Goal: Information Seeking & Learning: Learn about a topic

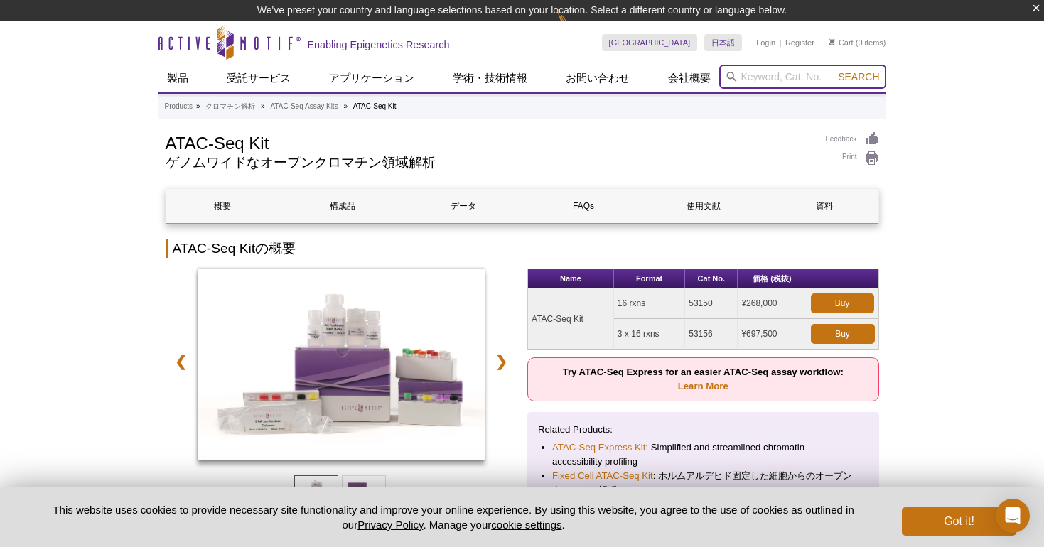
click at [776, 76] on input "search" at bounding box center [802, 77] width 167 height 24
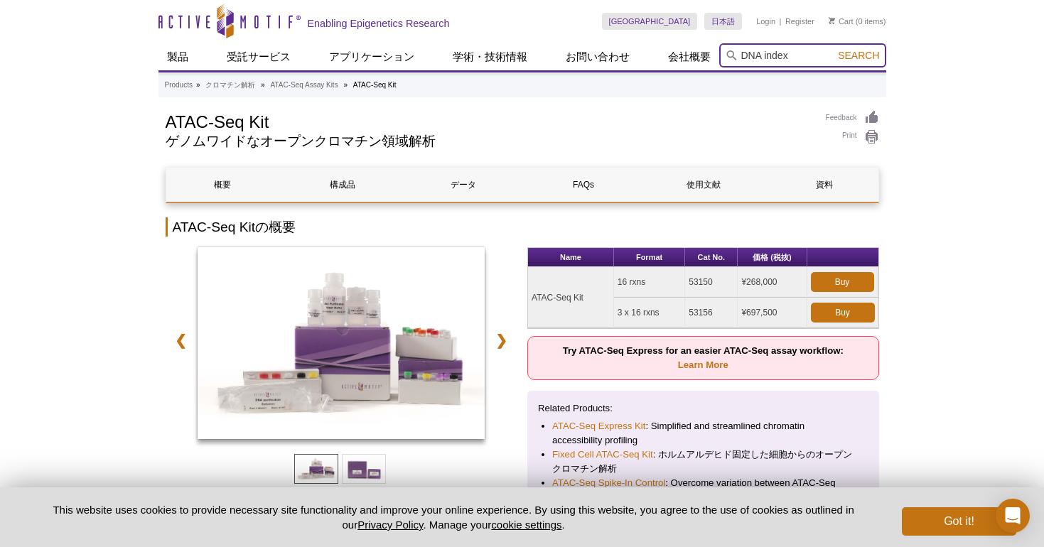
type input "DNA index"
click at [859, 55] on button "Search" at bounding box center [859, 55] width 50 height 13
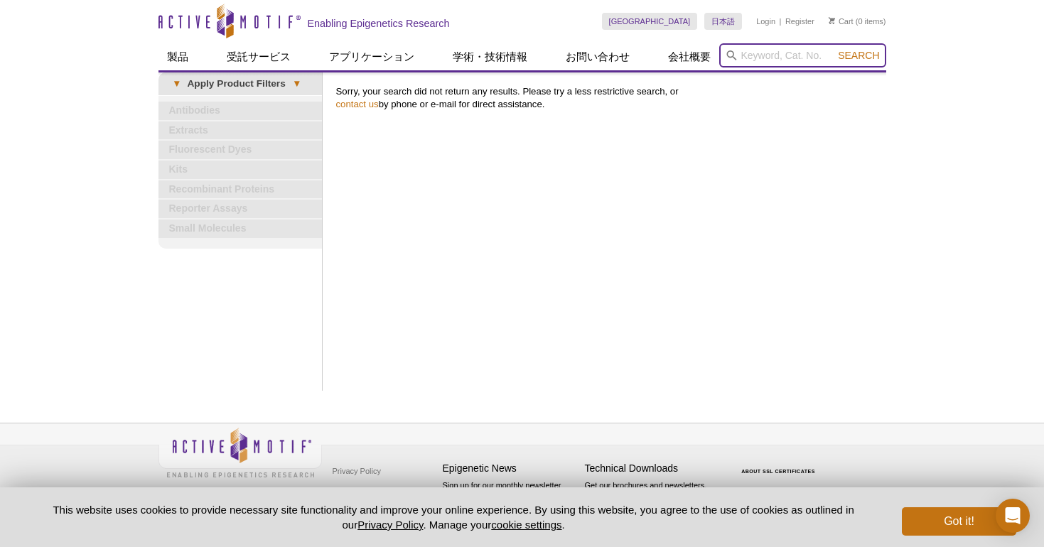
click at [754, 55] on input "search" at bounding box center [802, 55] width 167 height 24
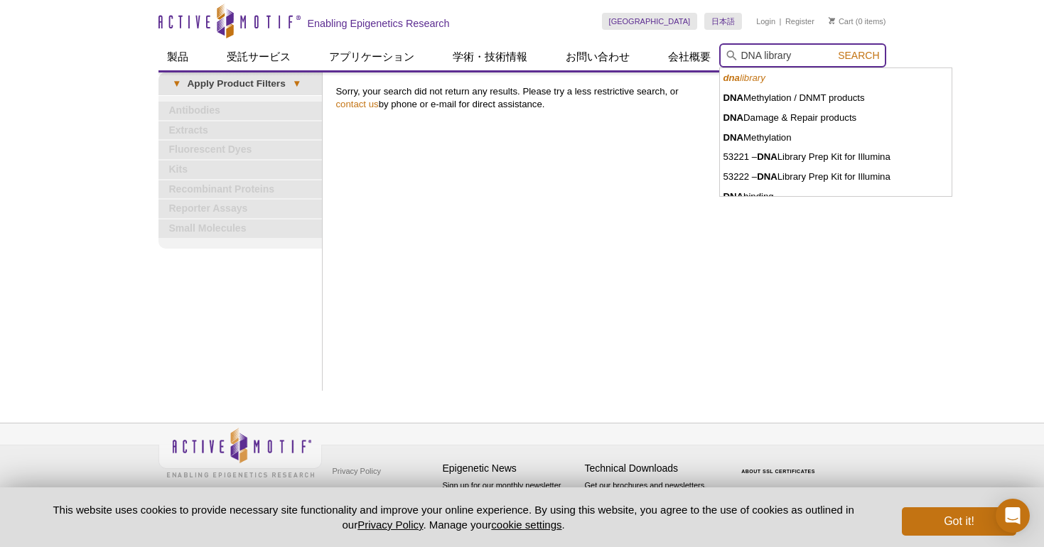
type input "DNA library"
click at [859, 55] on button "Search" at bounding box center [859, 55] width 50 height 13
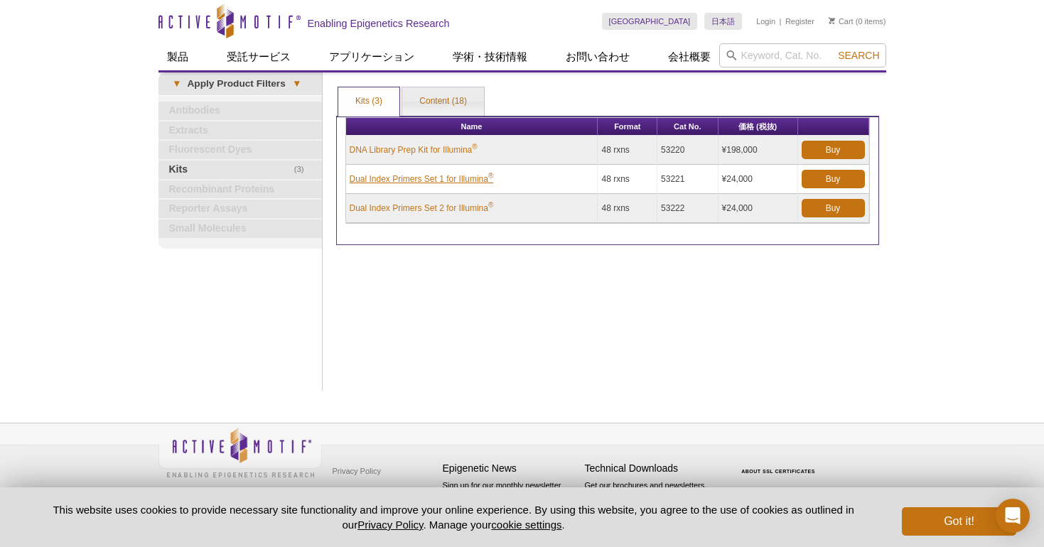
click at [466, 176] on link "Dual Index Primers Set 1 for Illumina ®" at bounding box center [422, 179] width 144 height 13
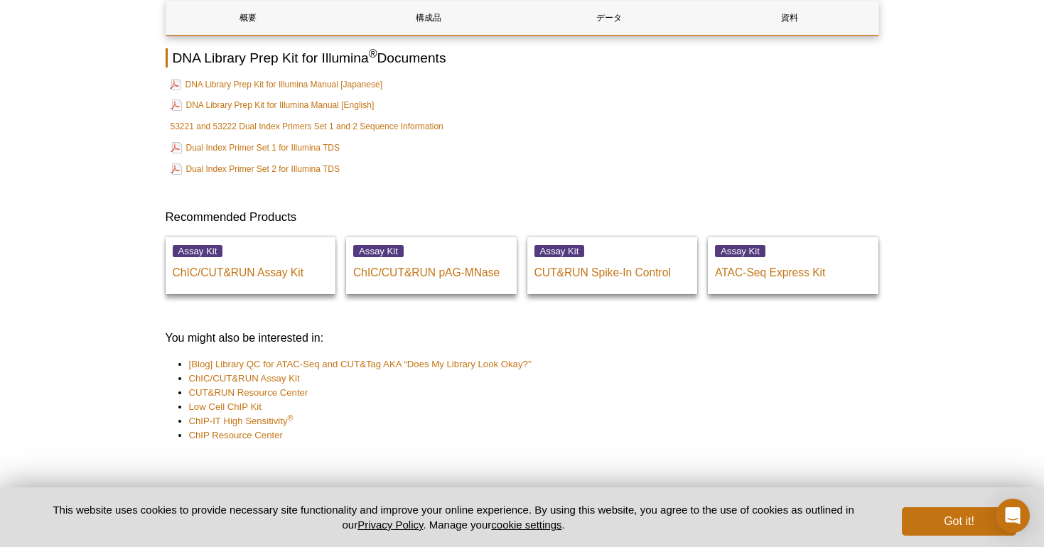
scroll to position [3842, 0]
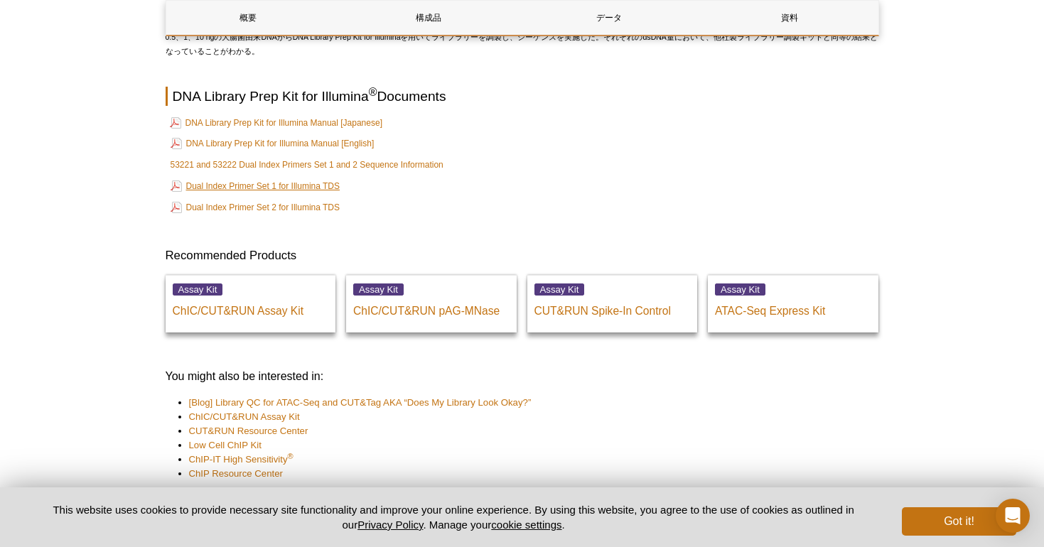
click at [331, 186] on link "Dual Index Primer Set 1 for Illumina TDS" at bounding box center [256, 186] width 170 height 17
